Goal: Task Accomplishment & Management: Use online tool/utility

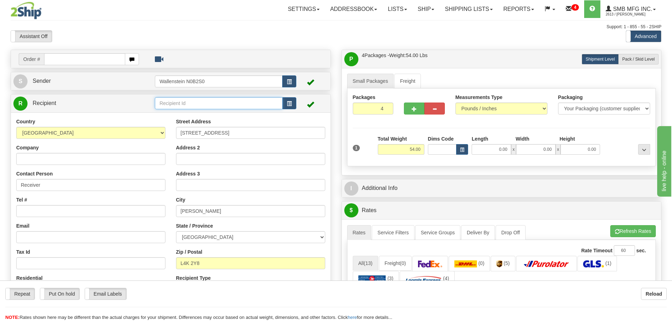
click at [166, 102] on input "text" at bounding box center [219, 103] width 128 height 12
click at [176, 114] on div "JDJS01" at bounding box center [217, 114] width 121 height 8
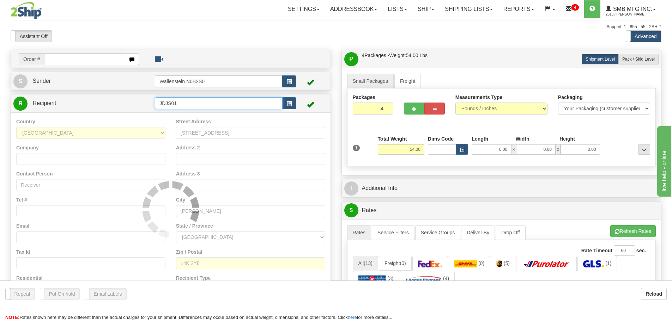
type input "JDJS01"
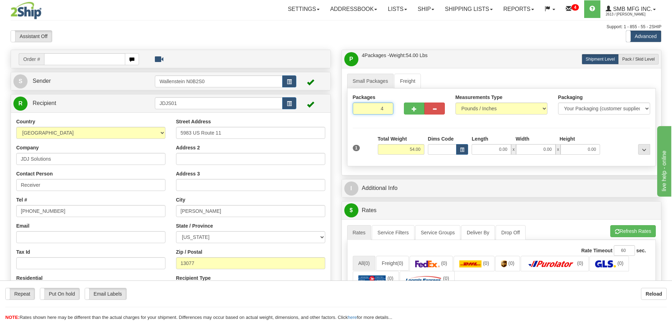
click at [379, 108] on input "4" at bounding box center [373, 109] width 41 height 12
type input "2"
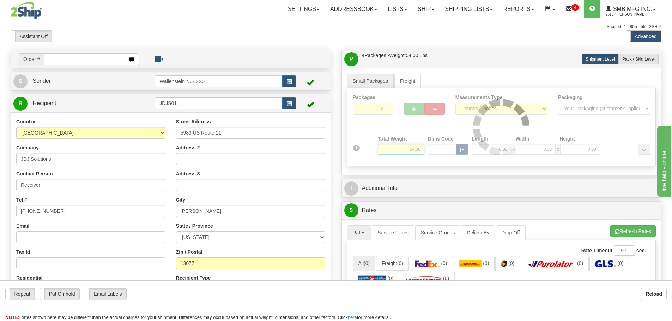
click at [403, 151] on div "Packages 2 1 Measurements Type" at bounding box center [501, 128] width 309 height 78
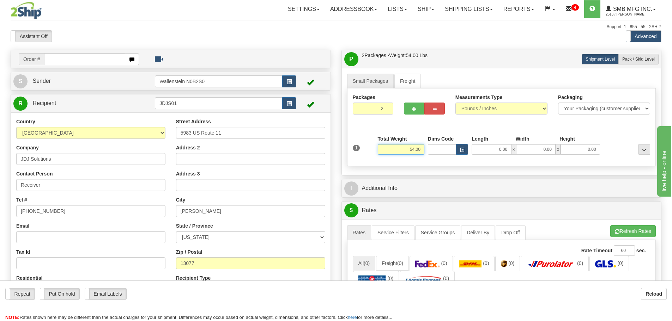
click at [405, 149] on input "54.00" at bounding box center [401, 149] width 47 height 11
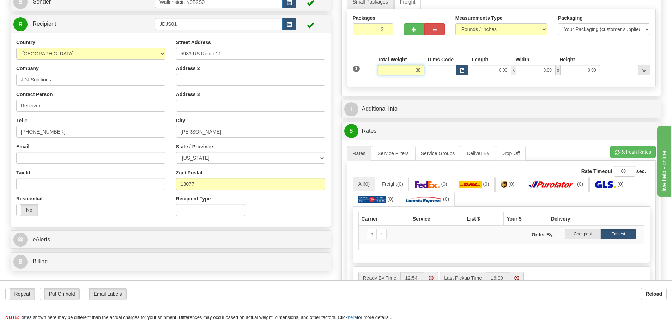
scroll to position [176, 0]
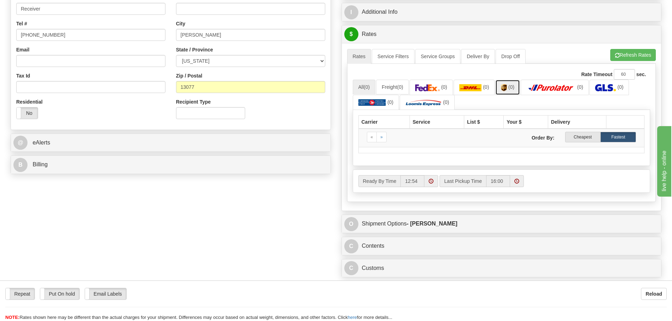
type input "38.00"
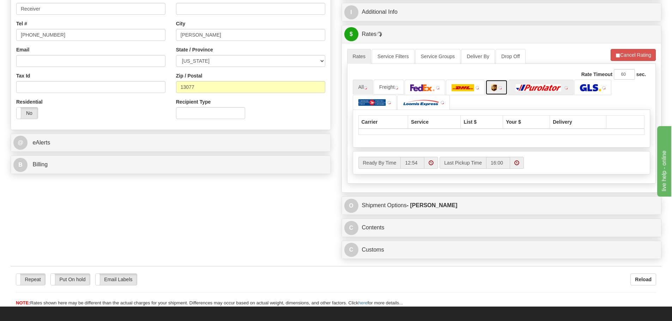
click at [512, 88] on ul "All Freight" at bounding box center [502, 95] width 298 height 30
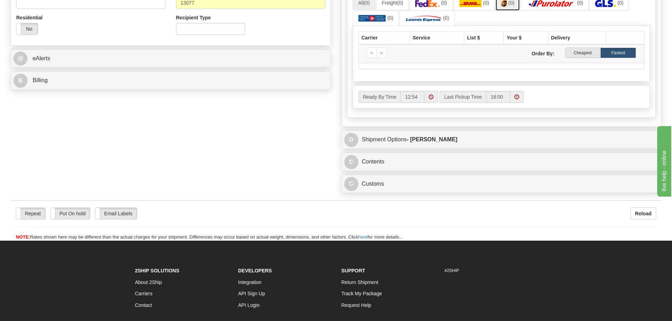
scroll to position [282, 0]
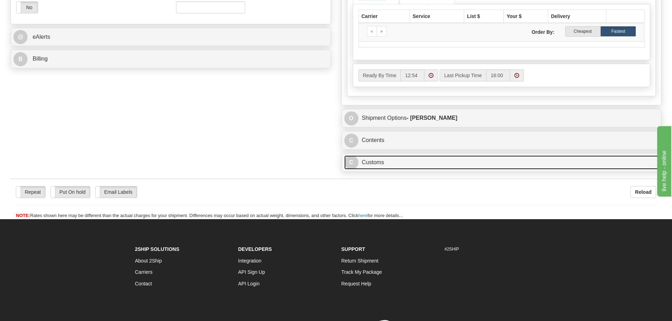
click at [408, 161] on link "C Customs" at bounding box center [501, 163] width 315 height 14
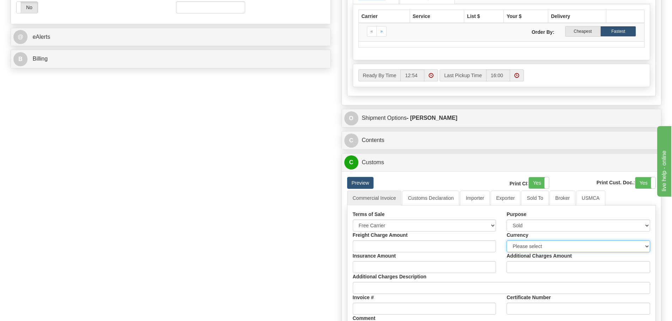
click at [531, 246] on select "Please select CAD USD EUR ZAR [PERSON_NAME] ARN AUD AUS AWG BBD BFR BGN BHD BMD…" at bounding box center [579, 247] width 144 height 12
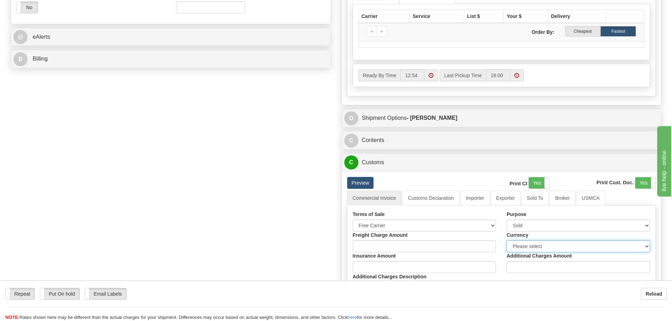
select select "0"
click at [507, 241] on select "Please select CAD USD EUR ZAR [PERSON_NAME] ARN AUD AUS AWG BBD BFR BGN BHD BMD…" at bounding box center [579, 247] width 144 height 12
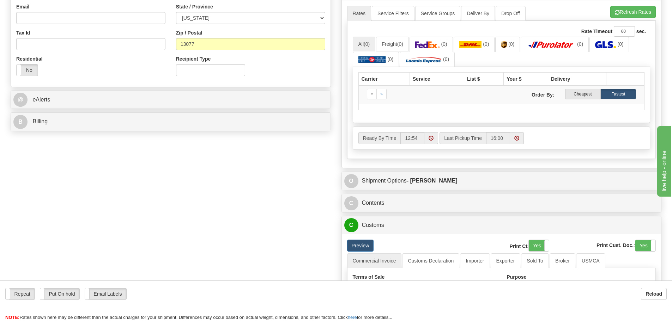
scroll to position [71, 0]
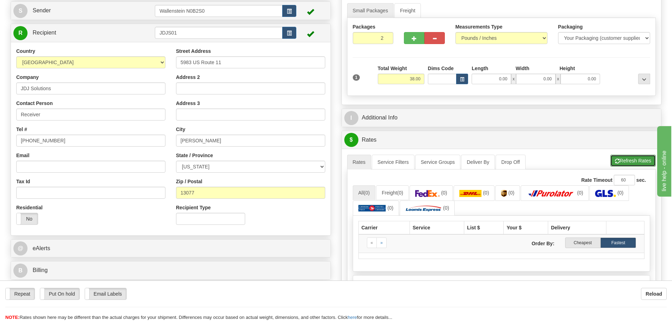
click at [622, 160] on button "Refresh Rates" at bounding box center [633, 161] width 46 height 12
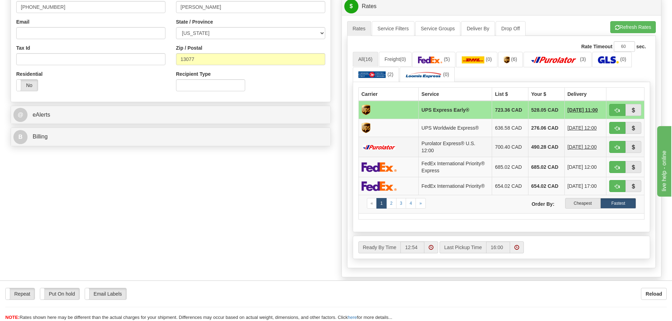
scroll to position [212, 0]
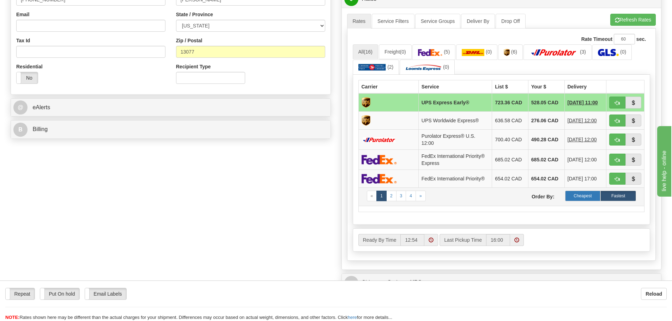
click at [581, 199] on label "Cheapest" at bounding box center [583, 196] width 36 height 11
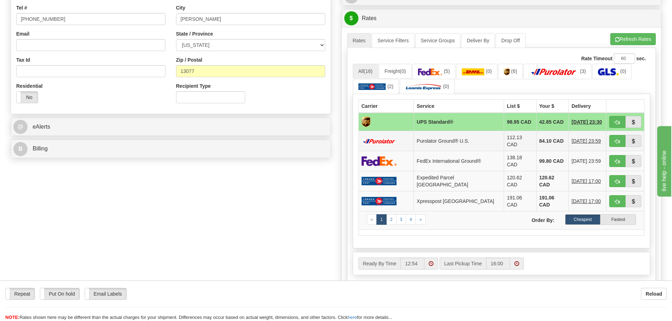
scroll to position [176, 0]
